Goal: Obtain resource: Obtain resource

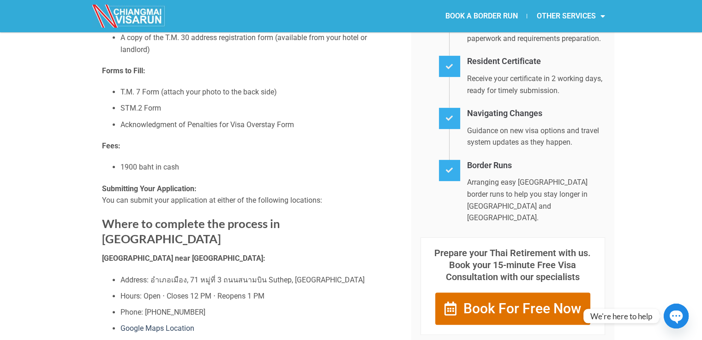
scroll to position [138, 0]
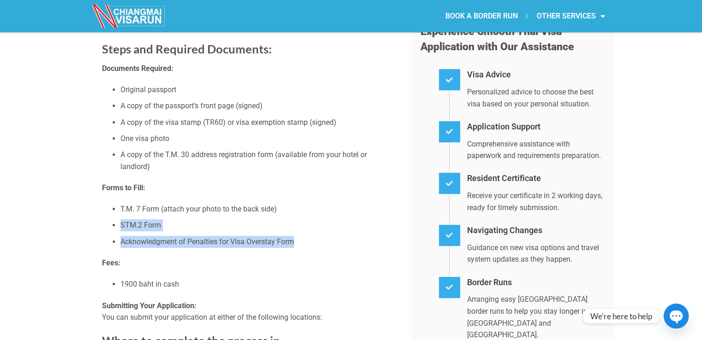
drag, startPoint x: 256, startPoint y: 250, endPoint x: 107, endPoint y: 223, distance: 152.0
click at [107, 223] on ul "T.M. 7 Form (attach your photo to the back side) STM.2 Form Acknowledgment of P…" at bounding box center [249, 225] width 295 height 44
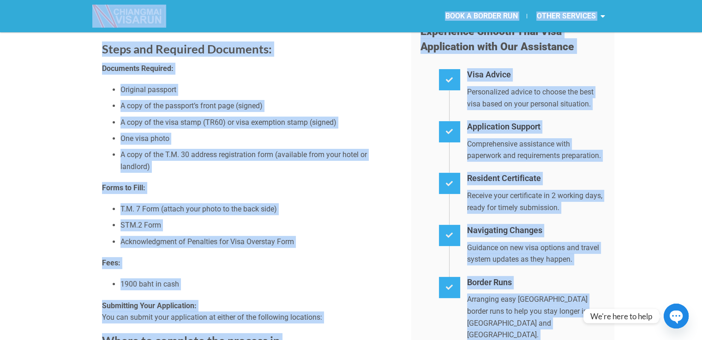
click at [244, 227] on li "STM.2 Form" at bounding box center [258, 226] width 277 height 12
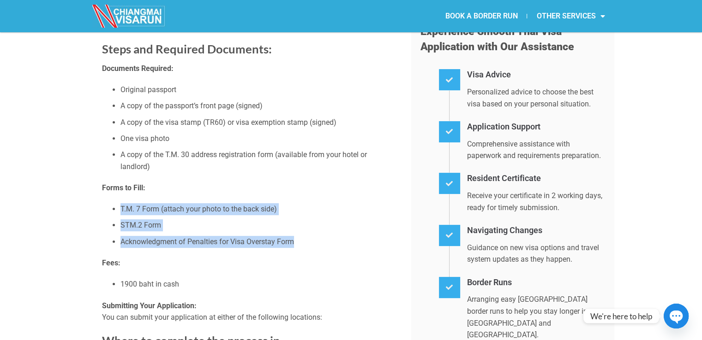
drag, startPoint x: 299, startPoint y: 247, endPoint x: 110, endPoint y: 205, distance: 193.2
click at [110, 205] on ul "T.M. 7 Form (attach your photo to the back side) STM.2 Form Acknowledgment of P…" at bounding box center [249, 225] width 295 height 44
copy ul "T.M. 7 Form (attach your photo to the back side) STM.2 Form Acknowledgment of P…"
click at [161, 237] on li "Acknowledgment of Penalties for Visa Overstay Form" at bounding box center [258, 242] width 277 height 12
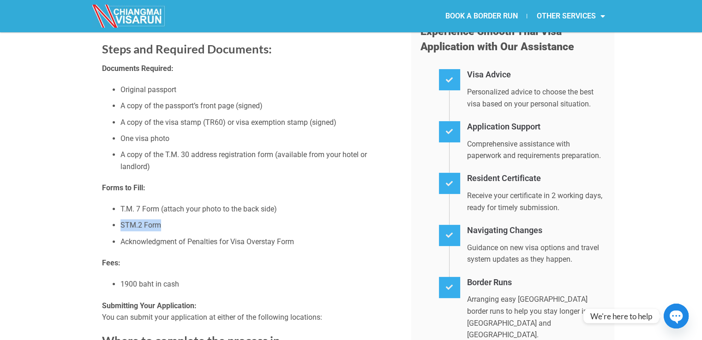
drag, startPoint x: 172, startPoint y: 222, endPoint x: 120, endPoint y: 230, distance: 52.3
click at [120, 230] on li "STM.2 Form" at bounding box center [258, 226] width 277 height 12
copy li "STM.2 Form"
